Goal: Find specific page/section: Find specific page/section

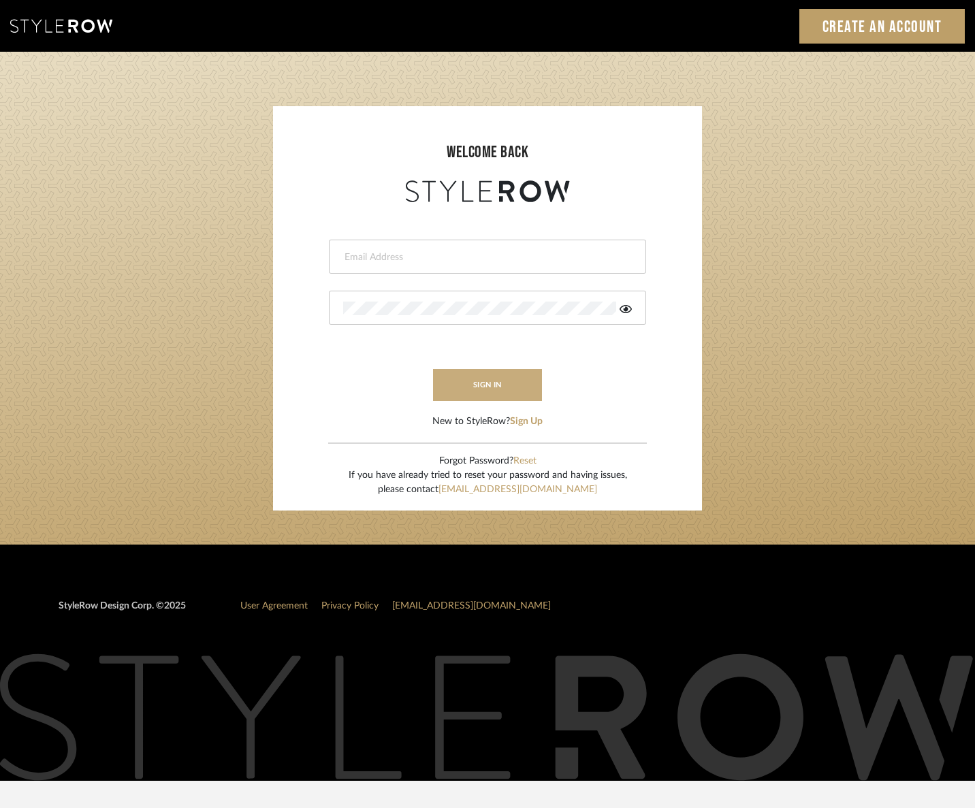
type input "tara@fustco.com"
click at [503, 377] on button "sign in" at bounding box center [487, 385] width 109 height 32
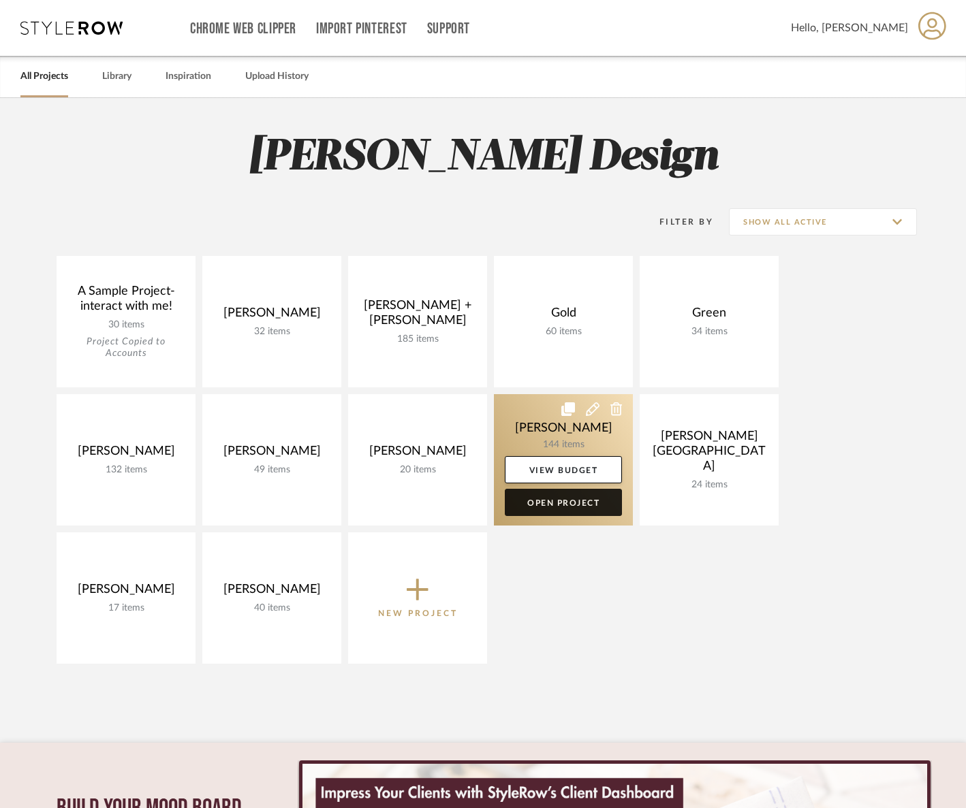
click at [577, 503] on link "Open Project" at bounding box center [563, 502] width 117 height 27
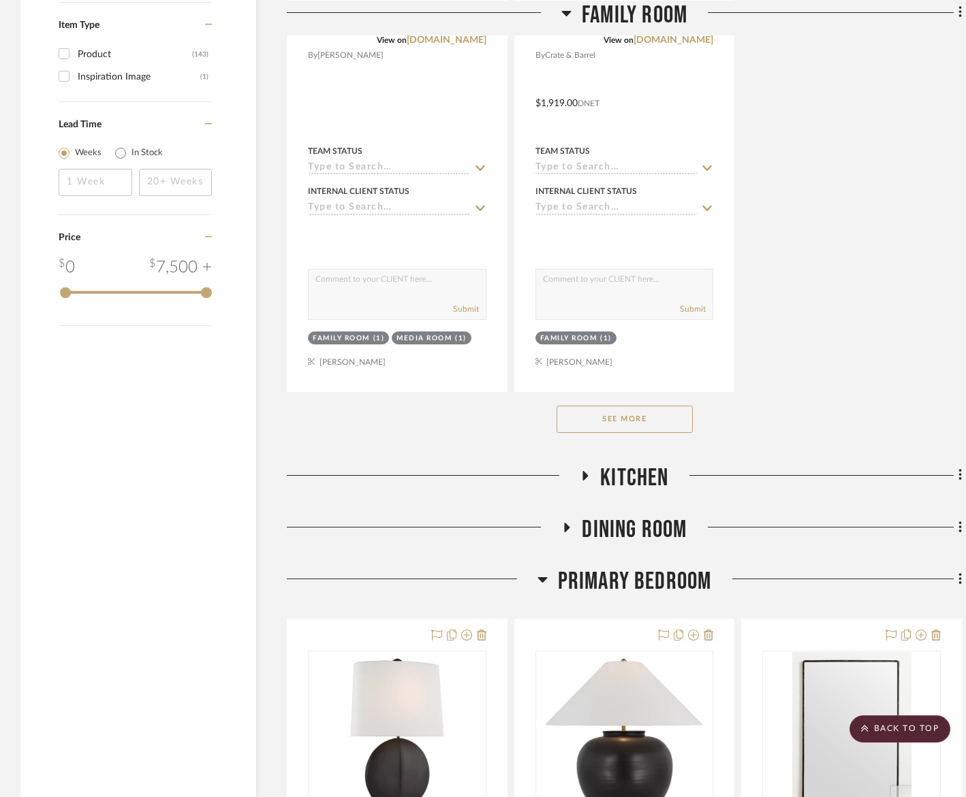
scroll to position [1787, 0]
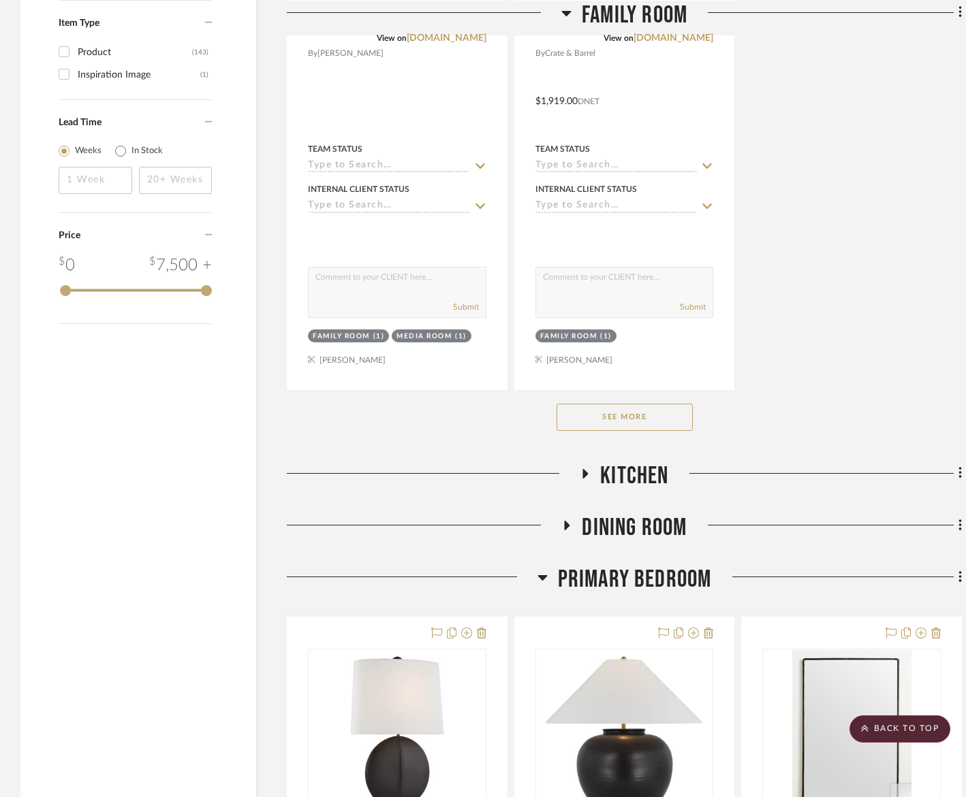
click at [604, 407] on button "See More" at bounding box center [624, 417] width 136 height 27
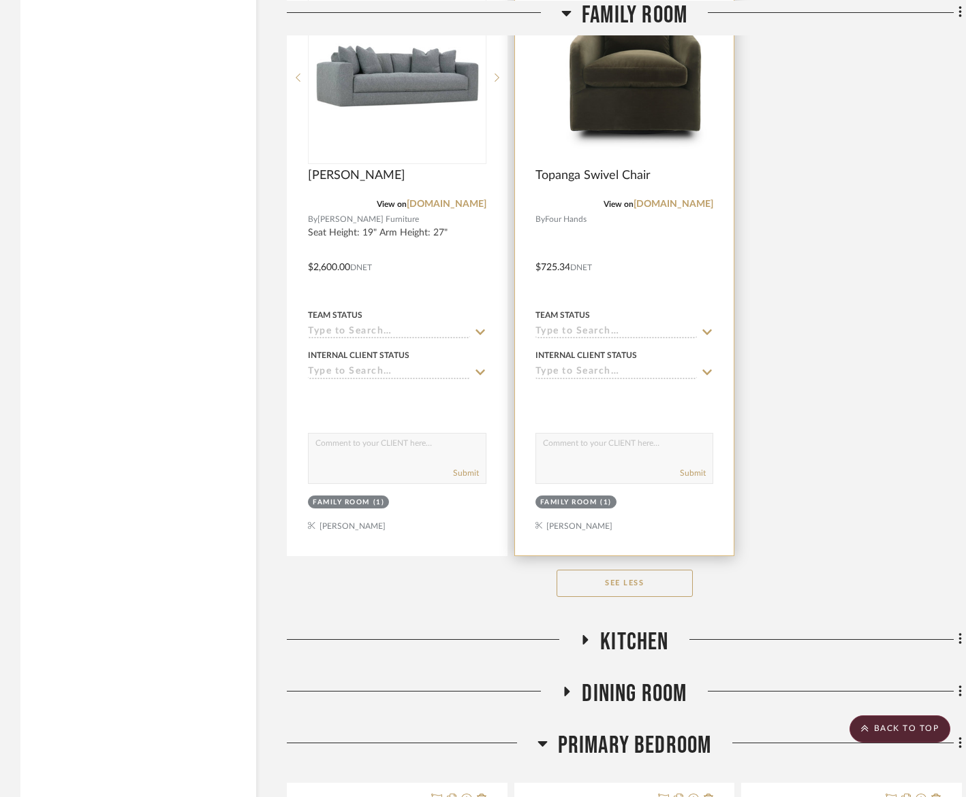
scroll to position [6466, 0]
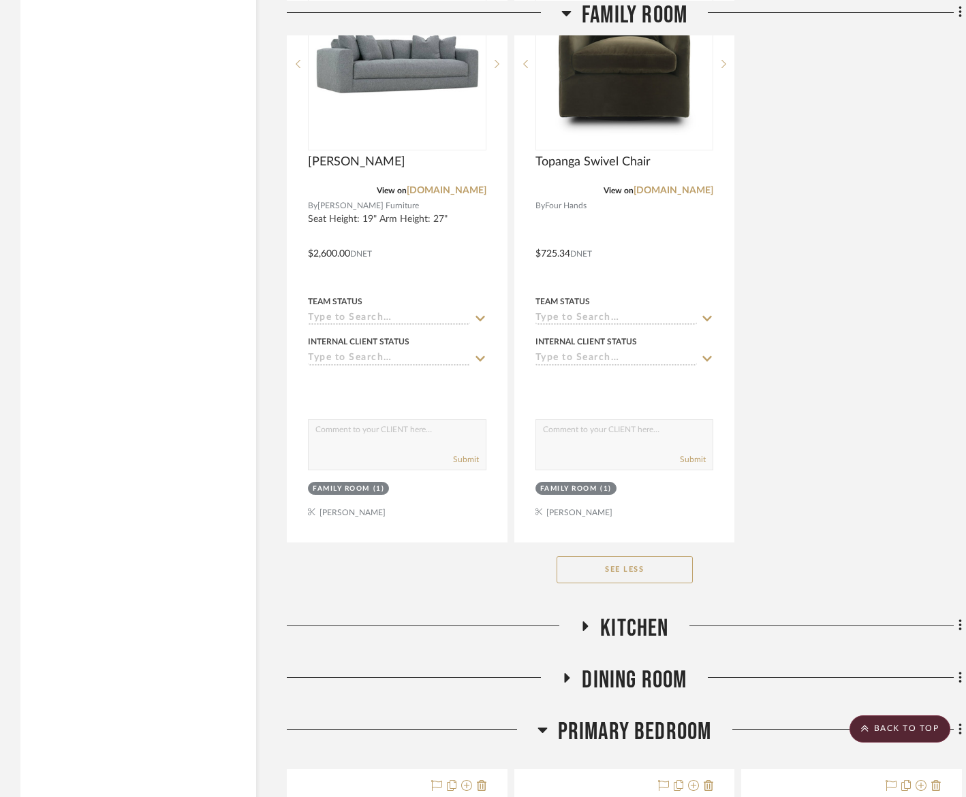
click at [564, 673] on icon at bounding box center [566, 678] width 16 height 10
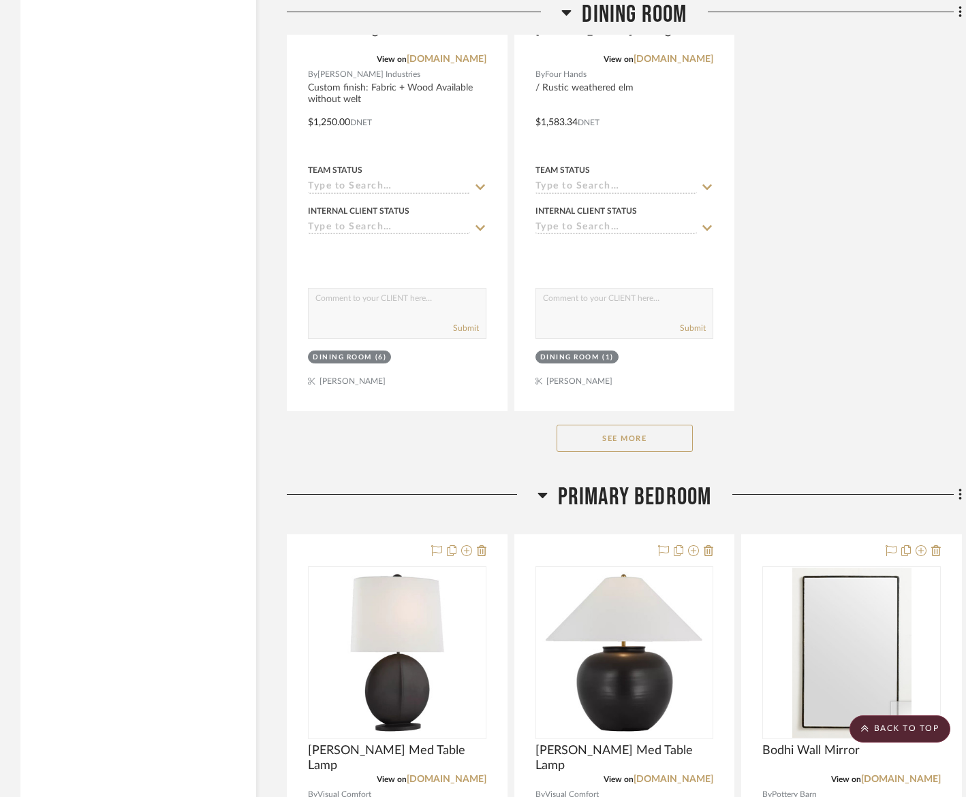
scroll to position [8647, 0]
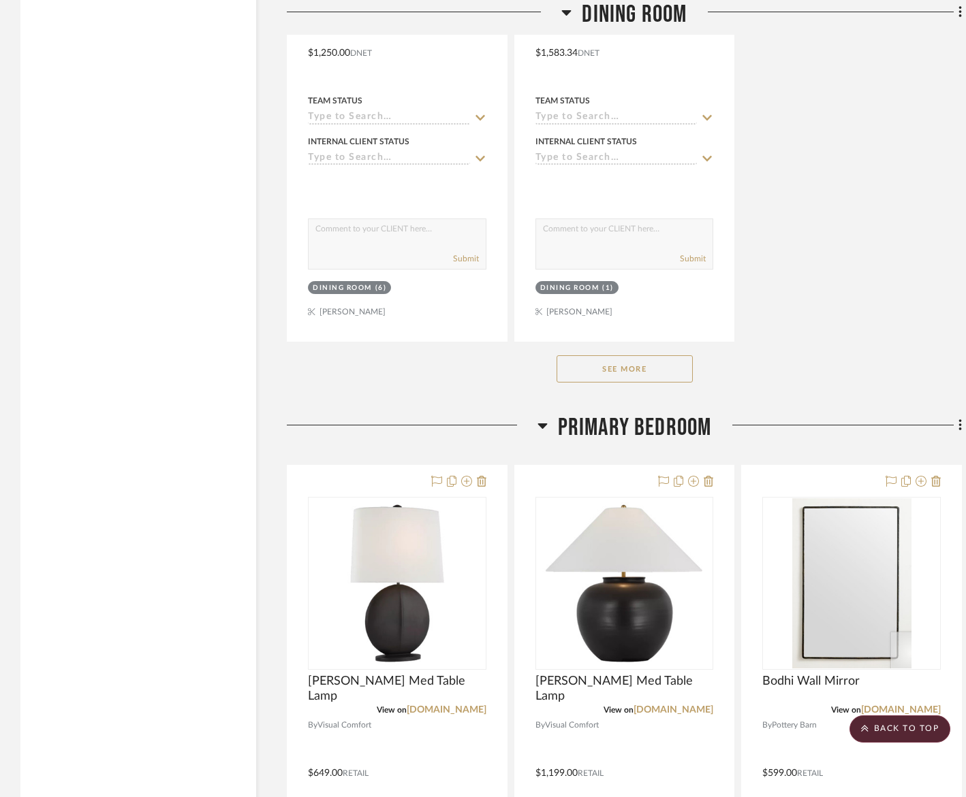
click at [584, 360] on button "See More" at bounding box center [624, 368] width 136 height 27
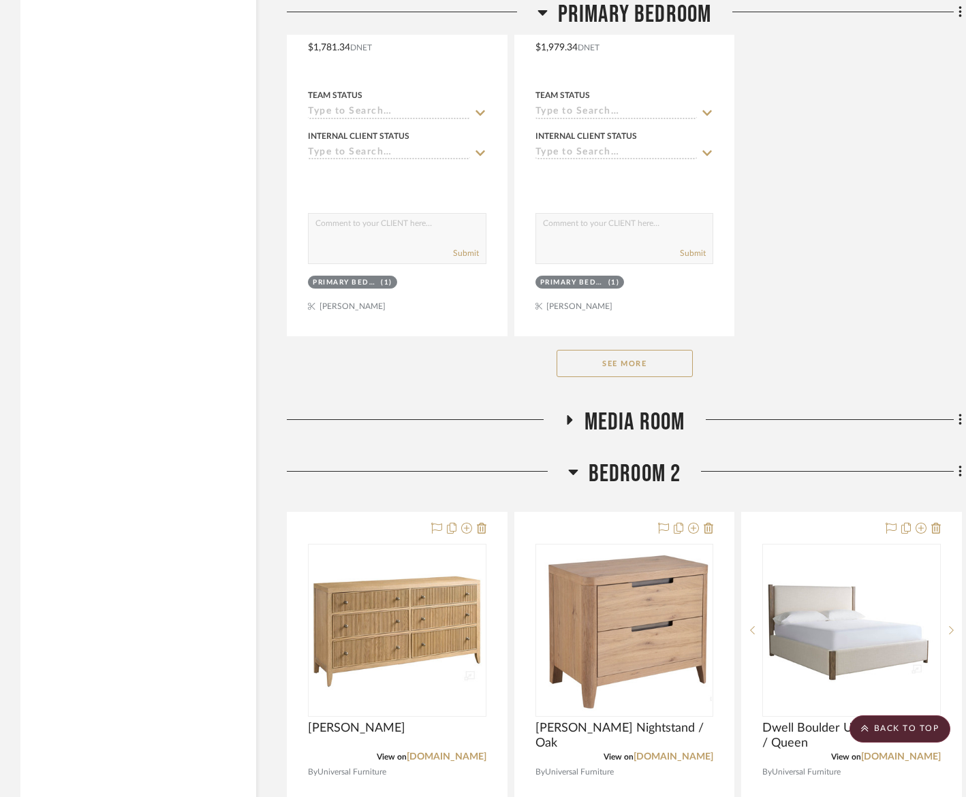
scroll to position [11192, 0]
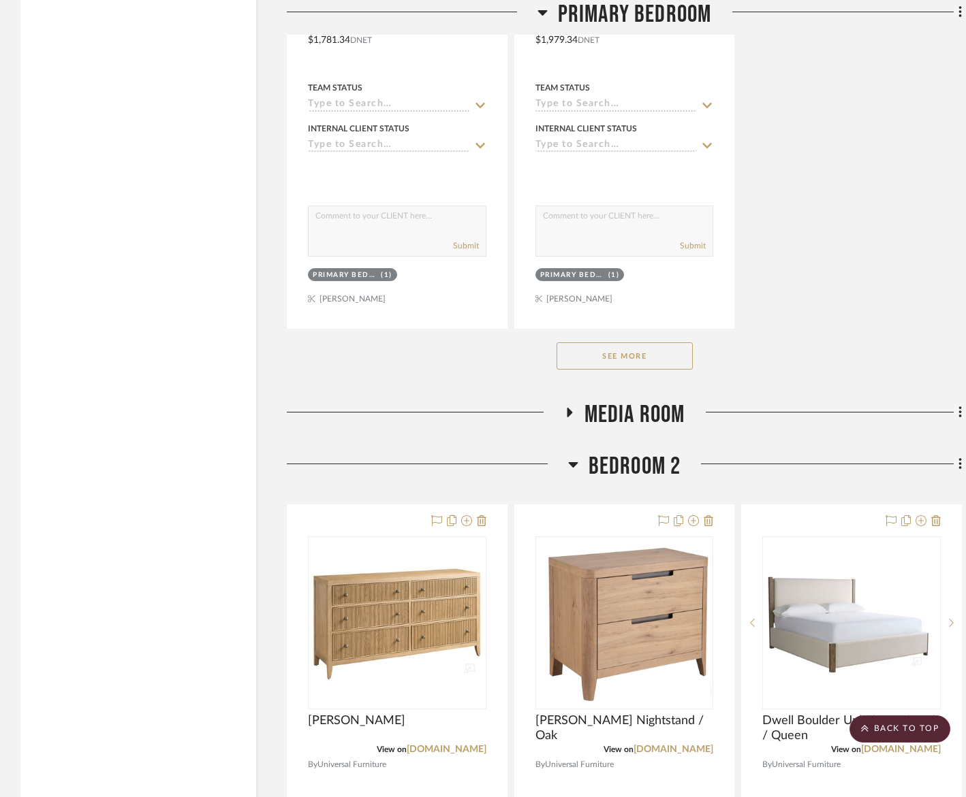
click at [608, 345] on button "See More" at bounding box center [624, 355] width 136 height 27
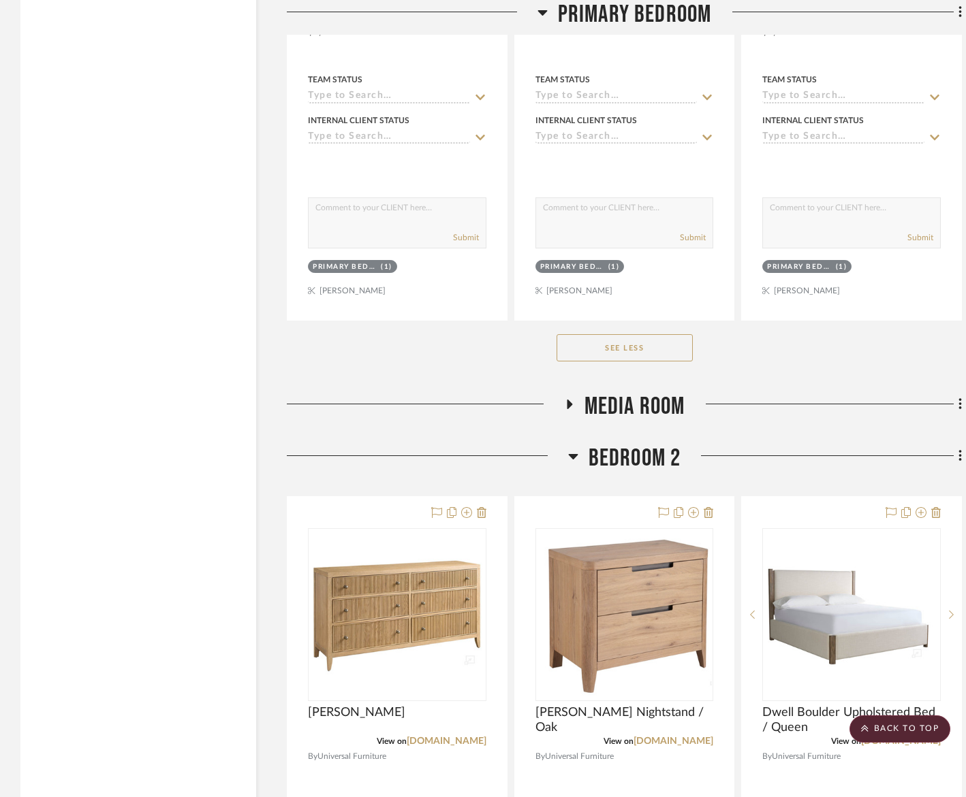
scroll to position [13019, 0]
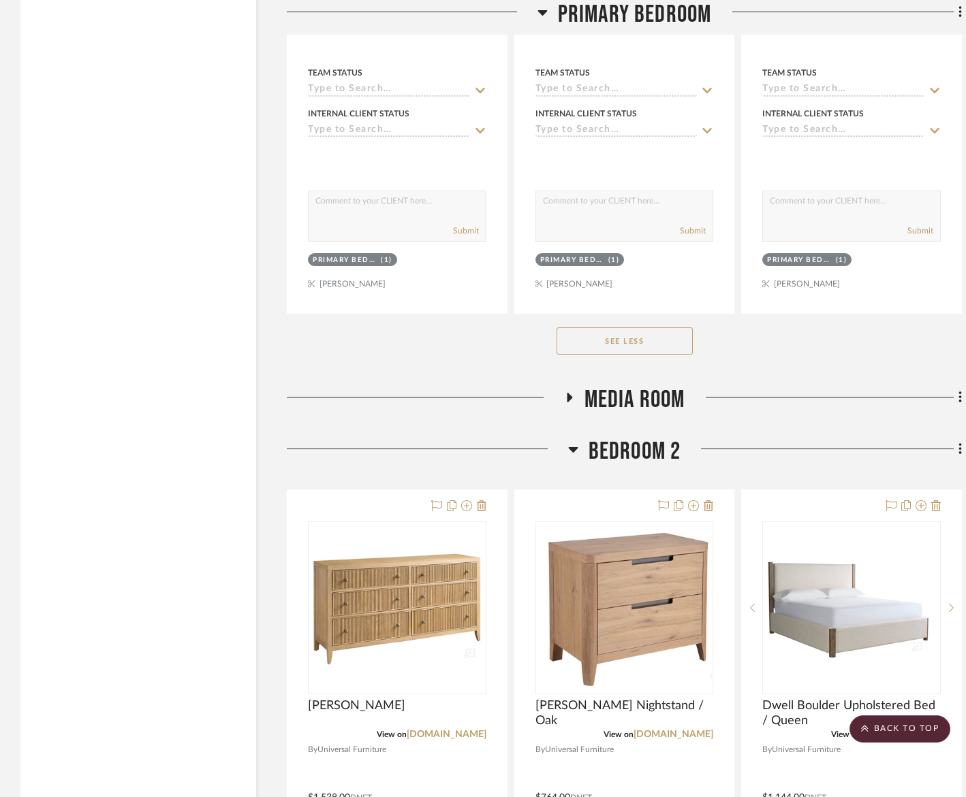
click at [571, 393] on icon at bounding box center [568, 398] width 16 height 10
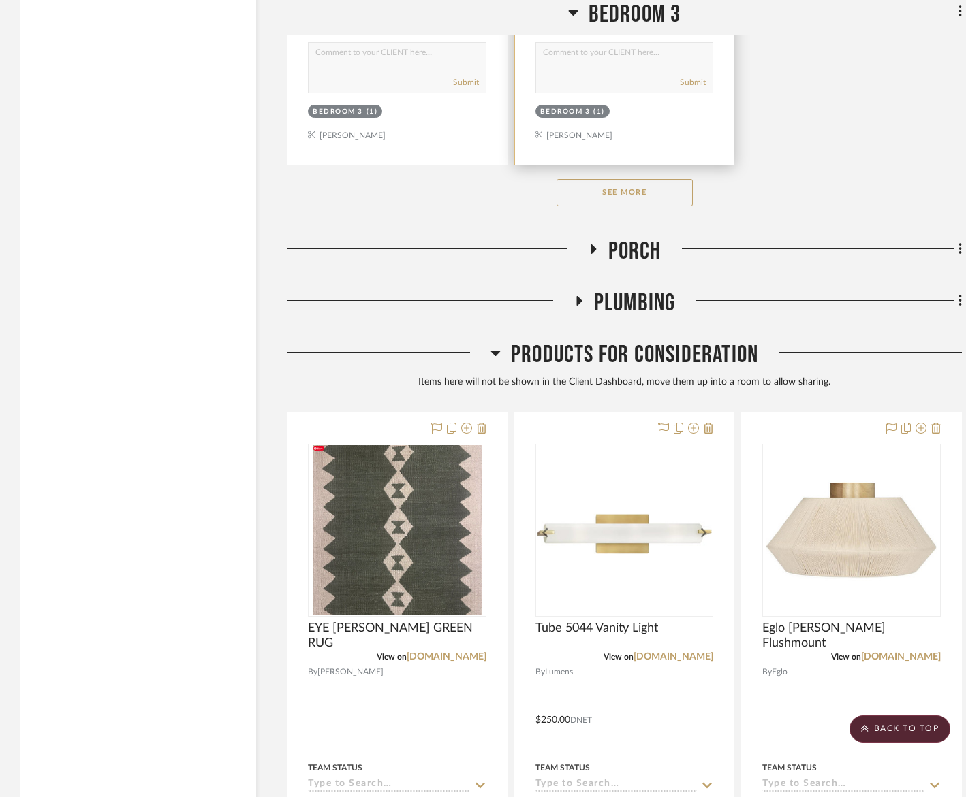
scroll to position [18969, 0]
